Goal: Navigation & Orientation: Find specific page/section

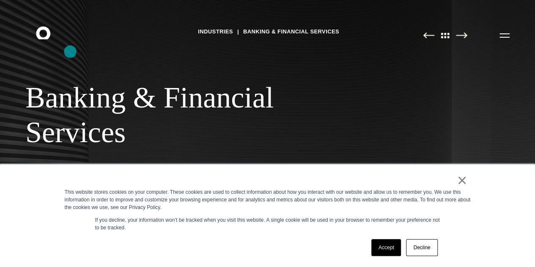
click at [67, 46] on icon ".st0{display:none;} .st1{display:inline;} .st2{font-family:'HelveticaNeue-Mediu…" at bounding box center [49, 35] width 54 height 22
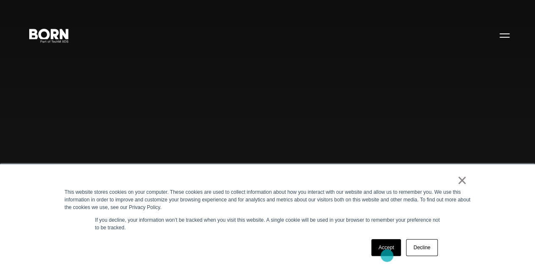
click at [386, 265] on div "× This website stores cookies on your computer. These cookies are used to colle…" at bounding box center [267, 216] width 423 height 102
click at [386, 251] on link "Accept" at bounding box center [386, 247] width 30 height 17
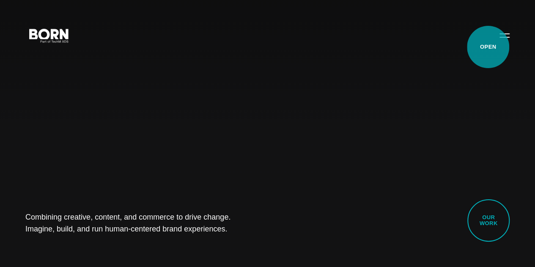
click at [494, 44] on button "Primary Menu" at bounding box center [504, 35] width 20 height 18
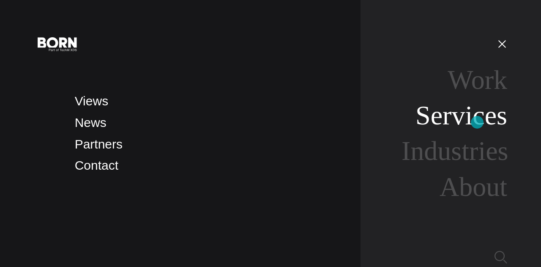
click at [477, 122] on link "Services" at bounding box center [462, 115] width 92 height 30
